Goal: Information Seeking & Learning: Learn about a topic

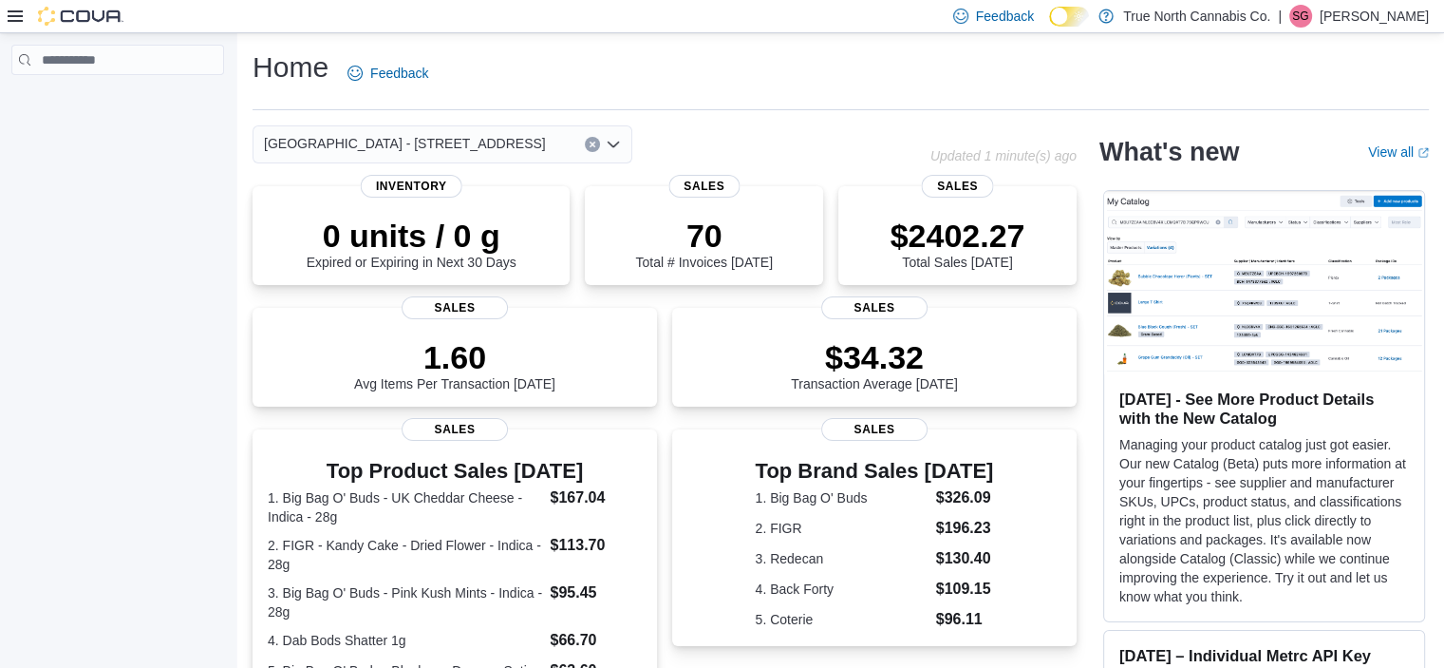
click at [884, 439] on div "Top Brand Sales Today 1. Big Bag O' Buds $326.09 2. FIGR $196.23 3. Redecan $13…" at bounding box center [874, 537] width 405 height 217
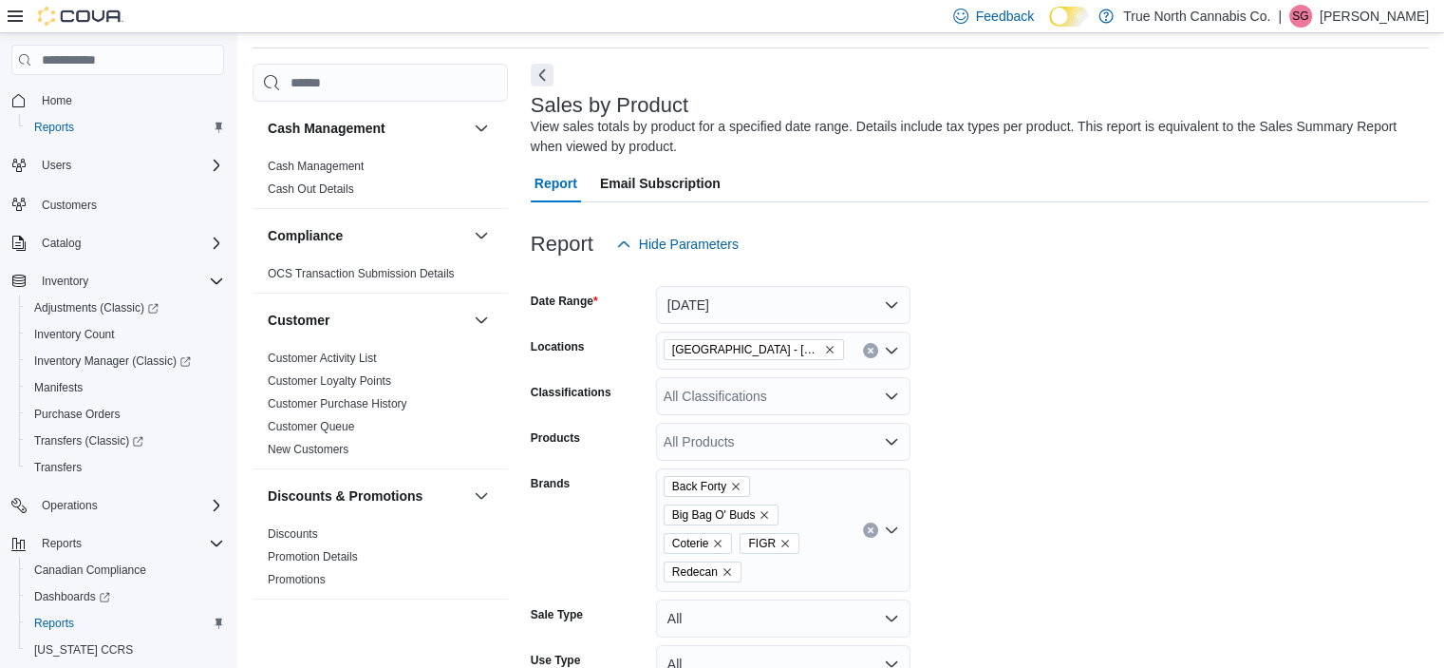
scroll to position [64, 0]
click at [59, 98] on span "Home" at bounding box center [57, 100] width 30 height 15
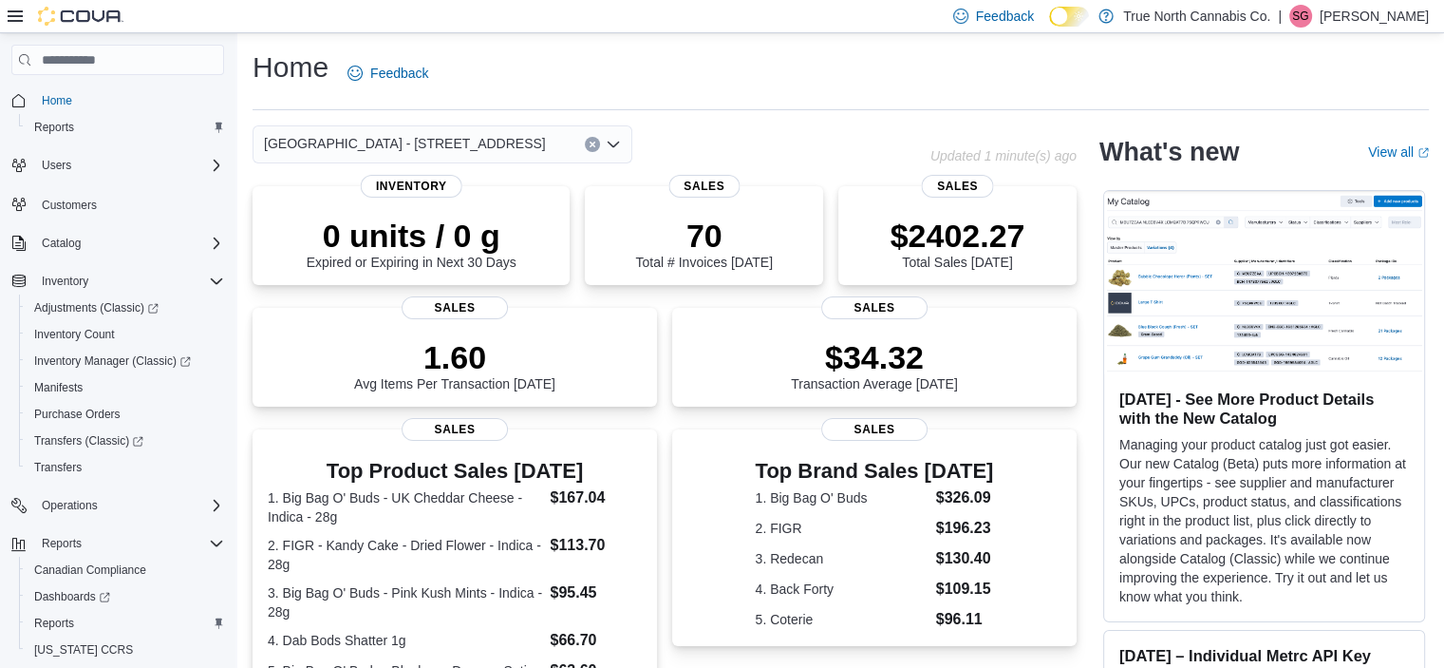
scroll to position [472, 0]
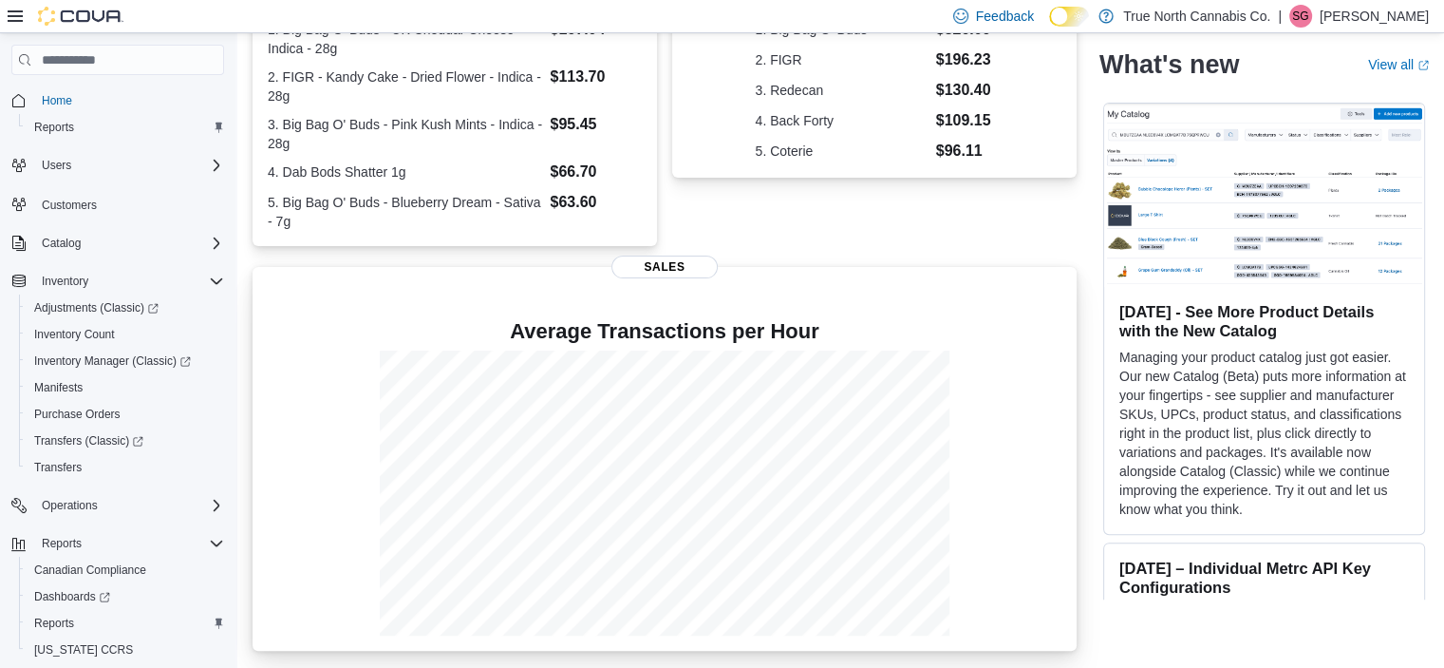
click at [849, 324] on h4 "Average Transactions per Hour" at bounding box center [665, 331] width 794 height 23
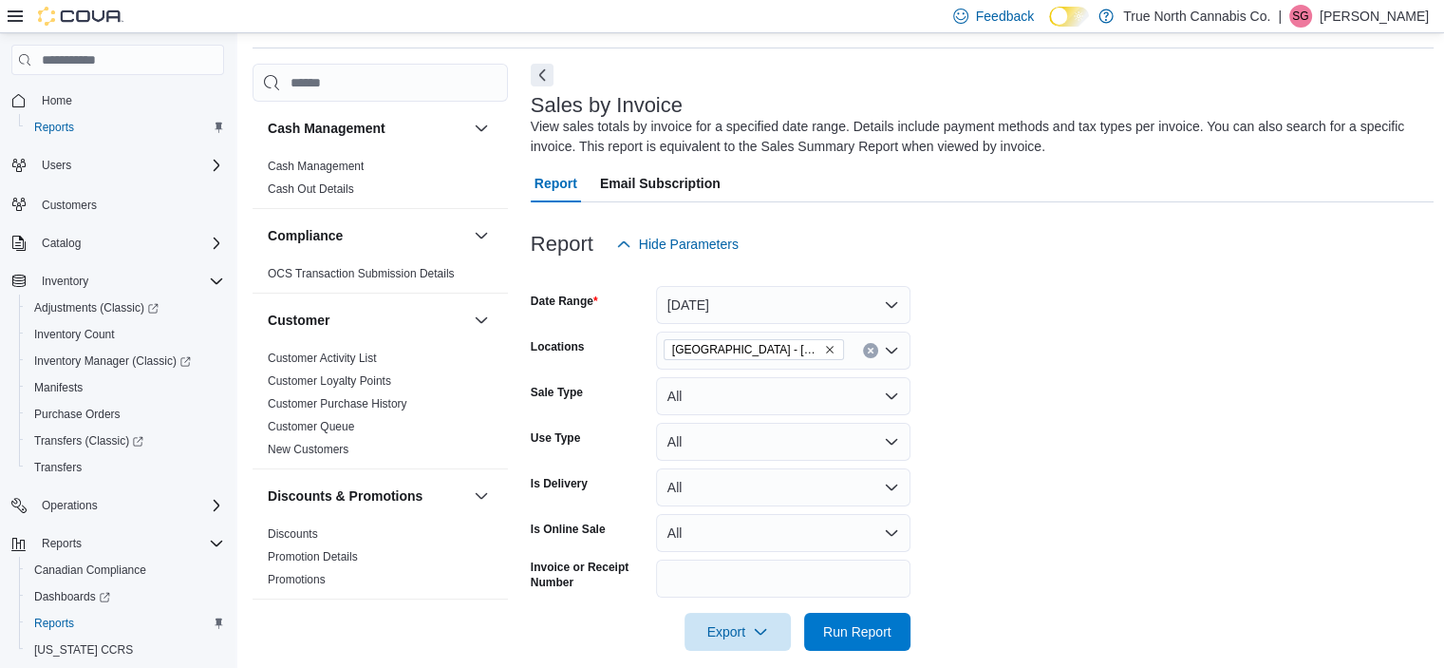
scroll to position [64, 0]
click at [54, 90] on span "Home" at bounding box center [57, 100] width 30 height 23
